Goal: Task Accomplishment & Management: Manage account settings

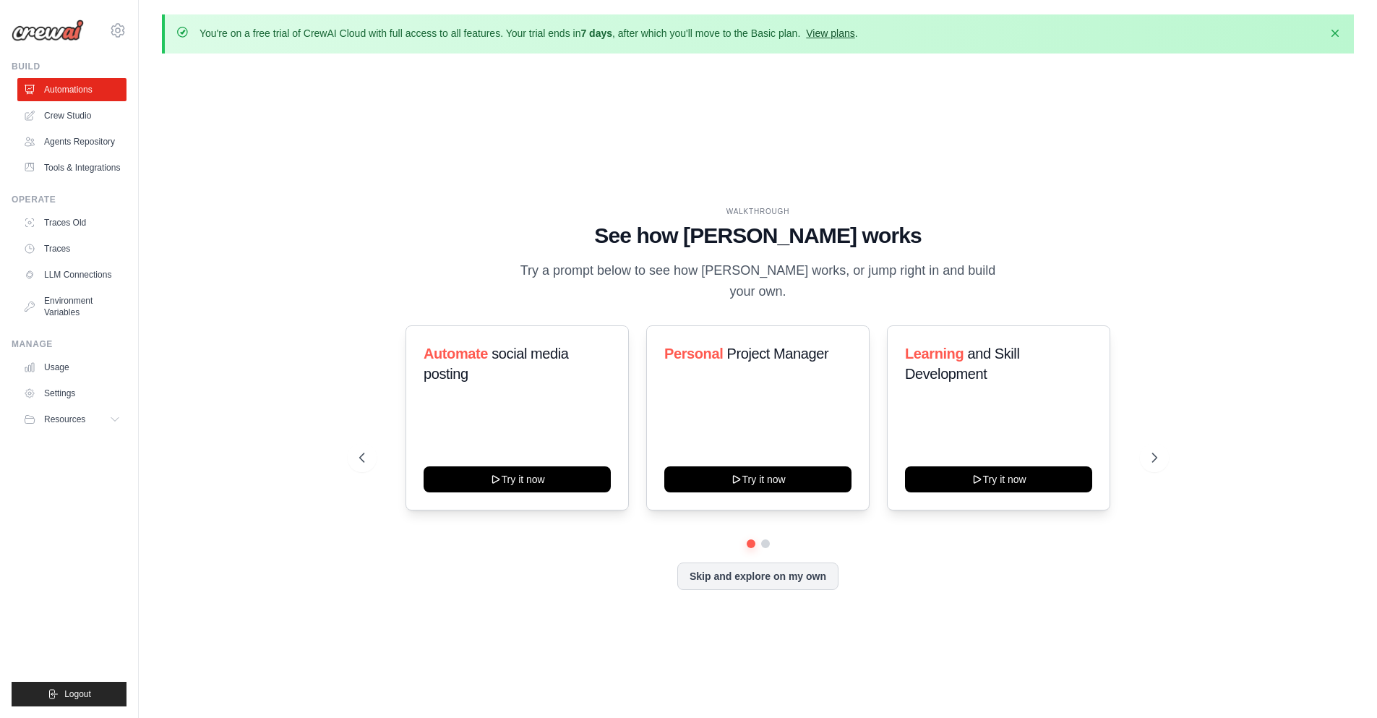
click at [823, 33] on link "View plans" at bounding box center [830, 33] width 48 height 12
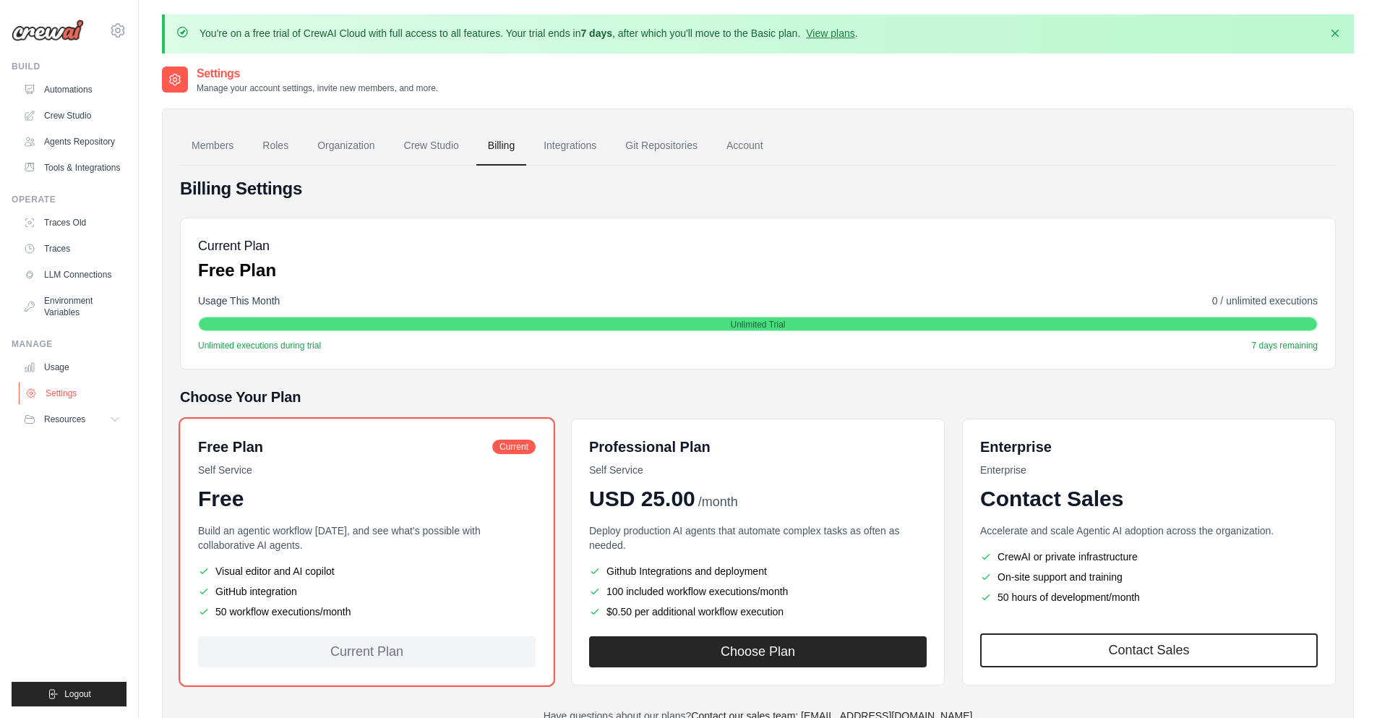
click at [67, 398] on link "Settings" at bounding box center [73, 393] width 109 height 23
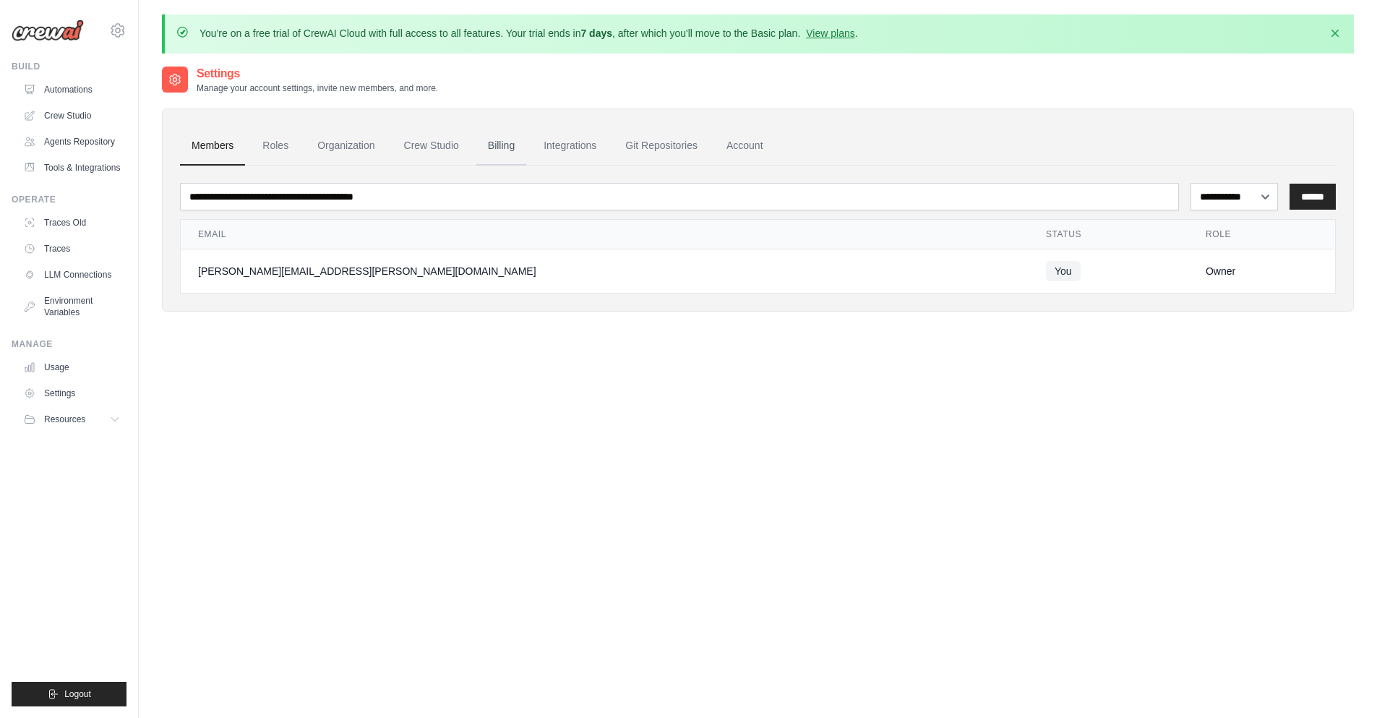
click at [502, 149] on link "Billing" at bounding box center [501, 146] width 50 height 39
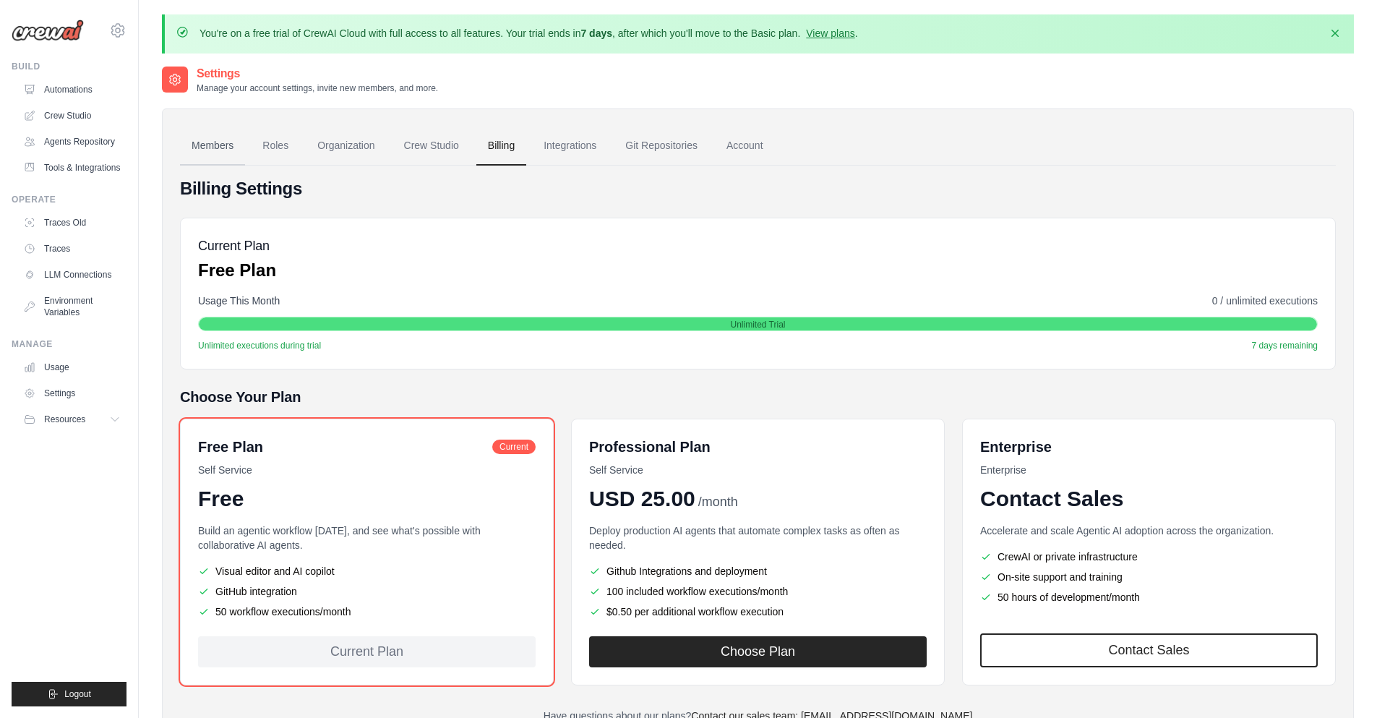
click at [194, 148] on link "Members" at bounding box center [212, 146] width 65 height 39
